Goal: Communication & Community: Ask a question

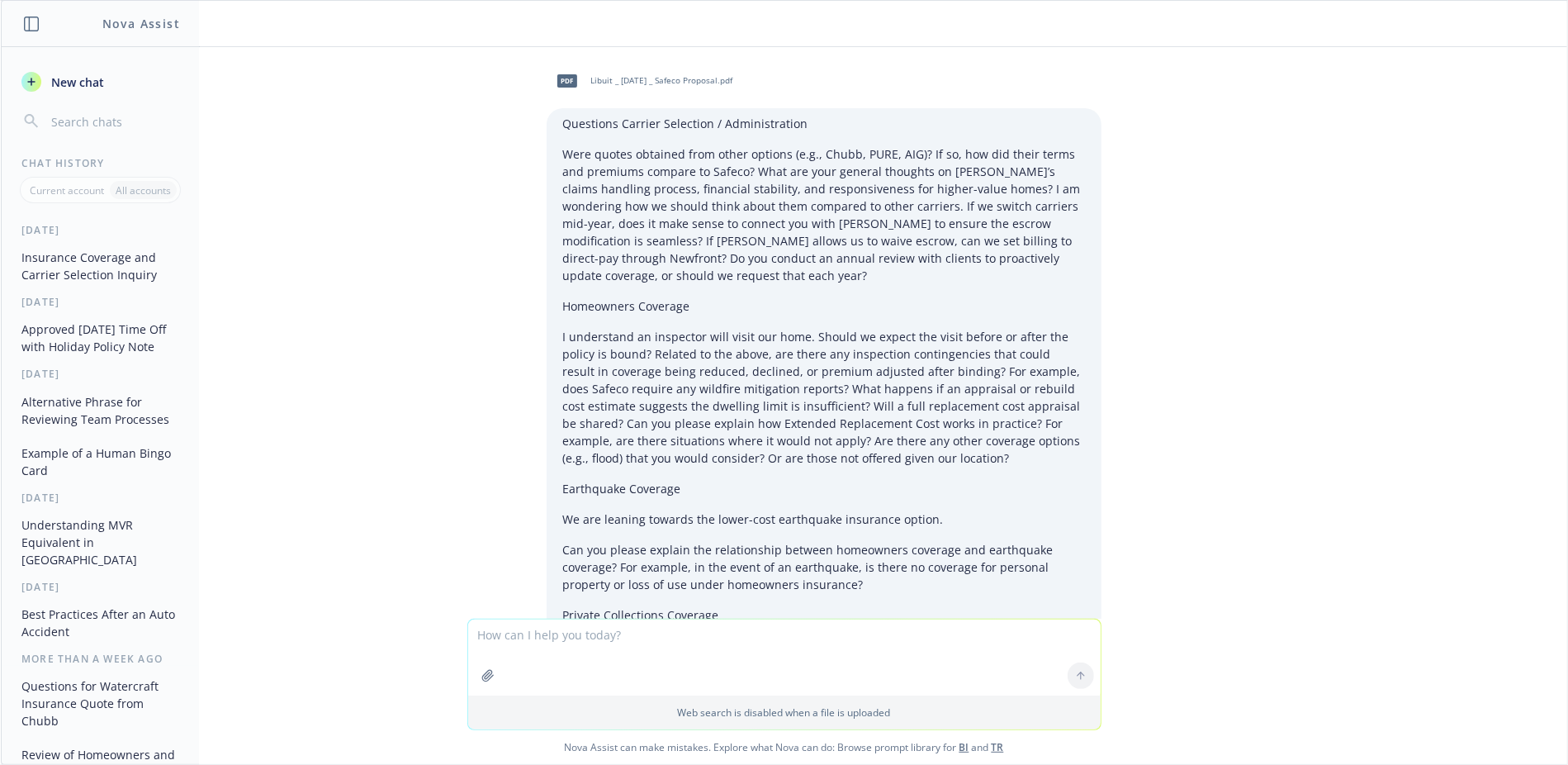
scroll to position [3931, 0]
